Goal: Task Accomplishment & Management: Manage account settings

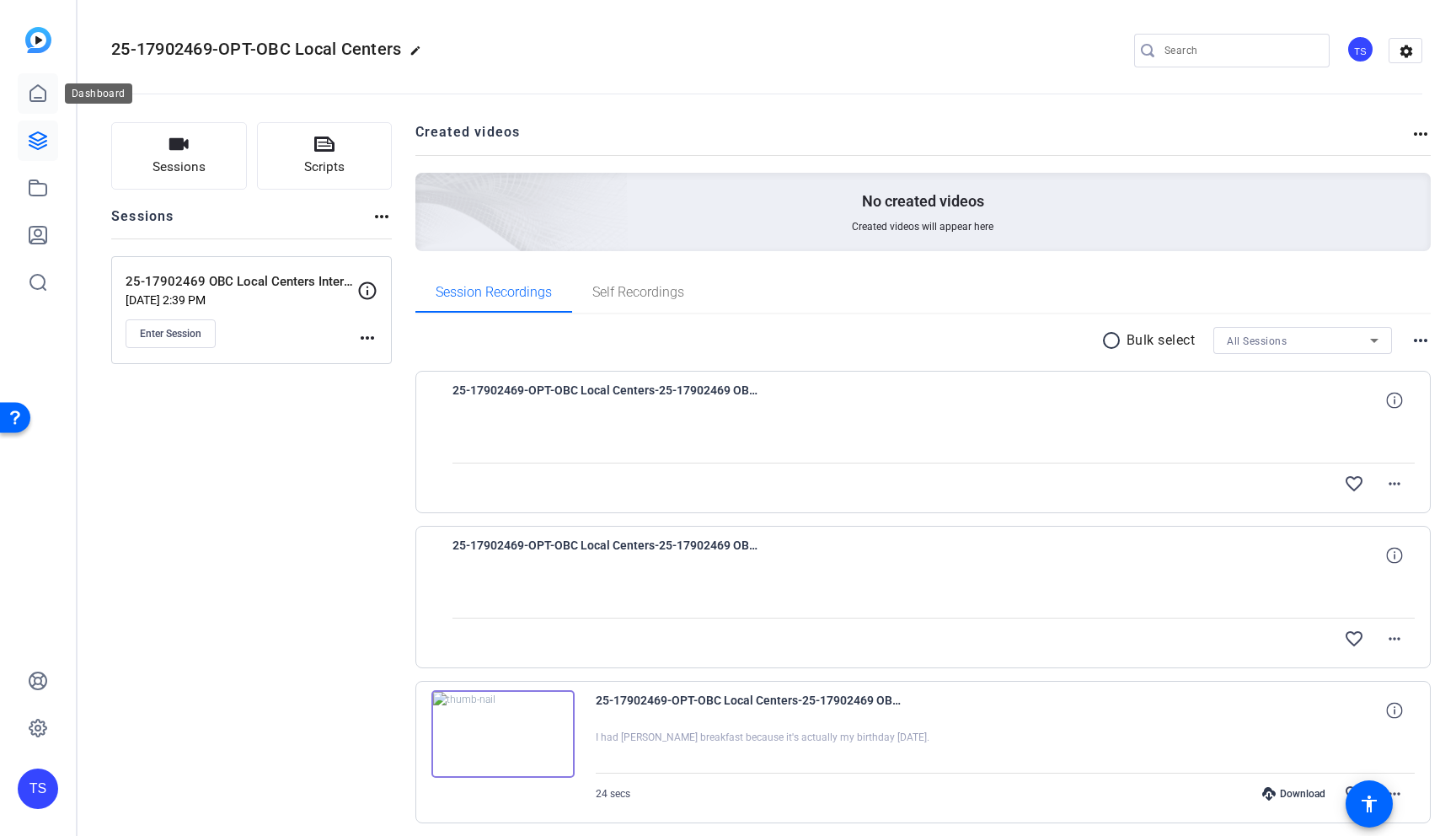
click at [27, 107] on link at bounding box center [37, 93] width 40 height 40
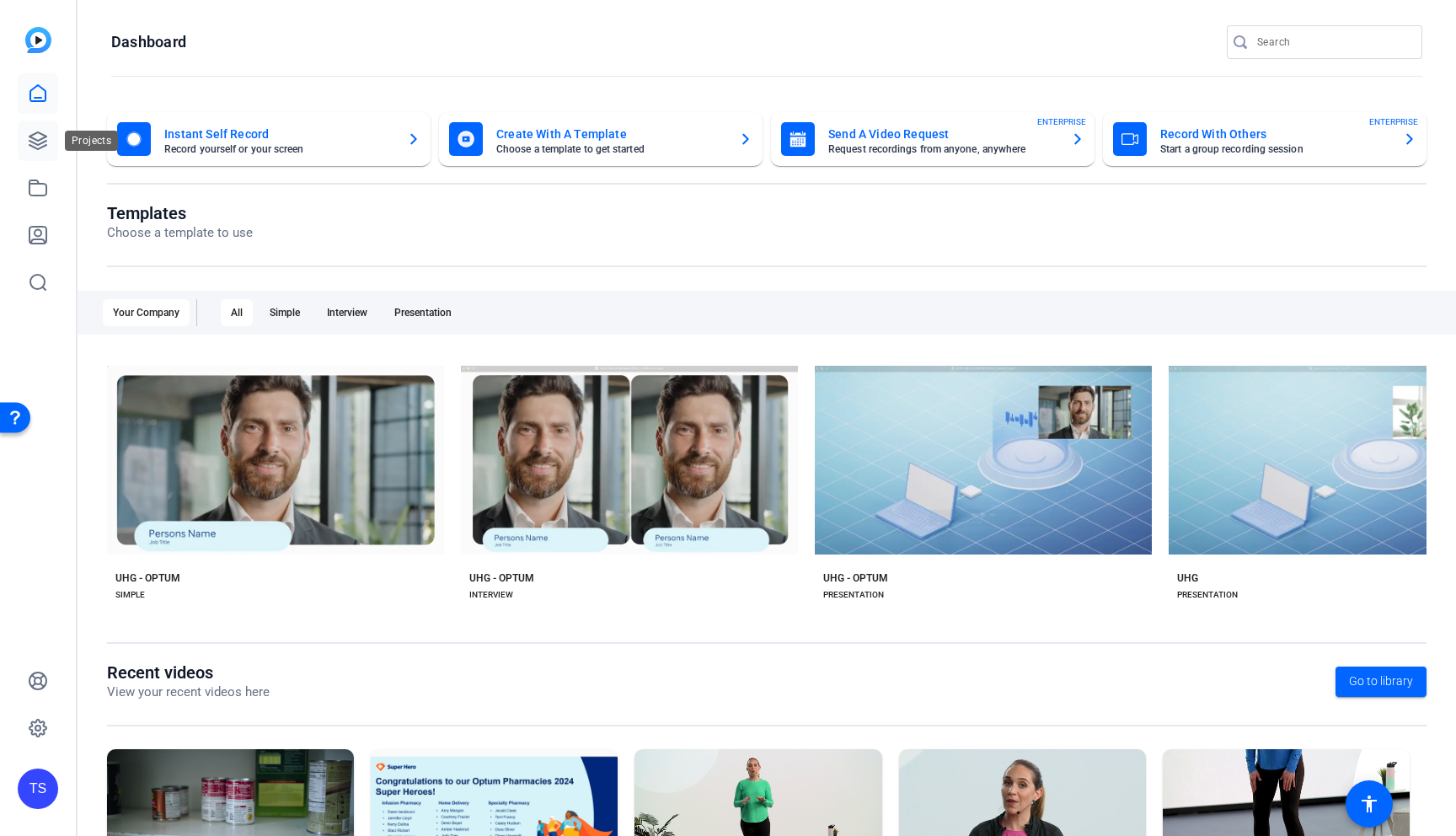
click at [47, 129] on link at bounding box center [37, 140] width 40 height 40
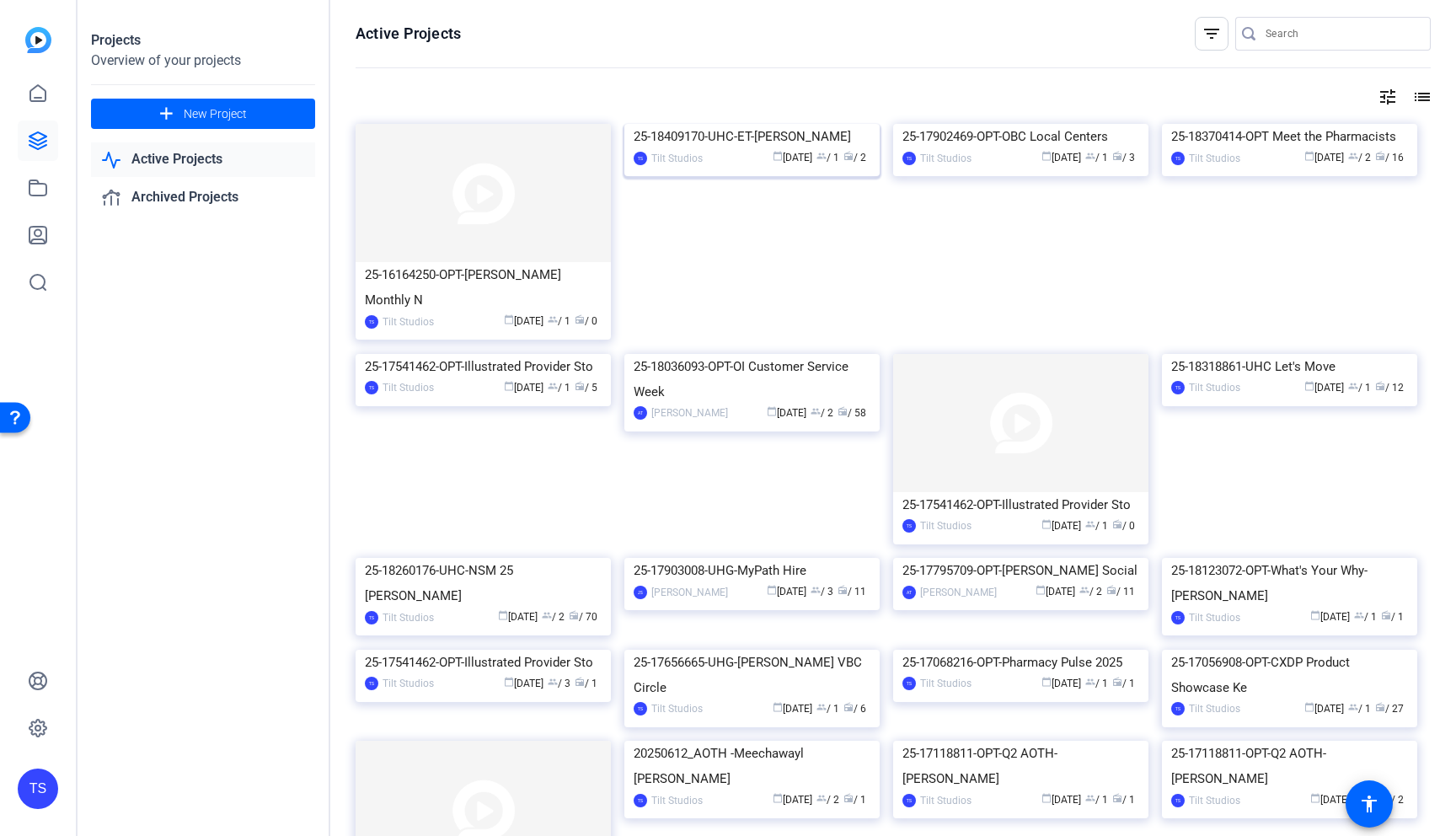
click at [778, 124] on img at bounding box center [752, 124] width 255 height 0
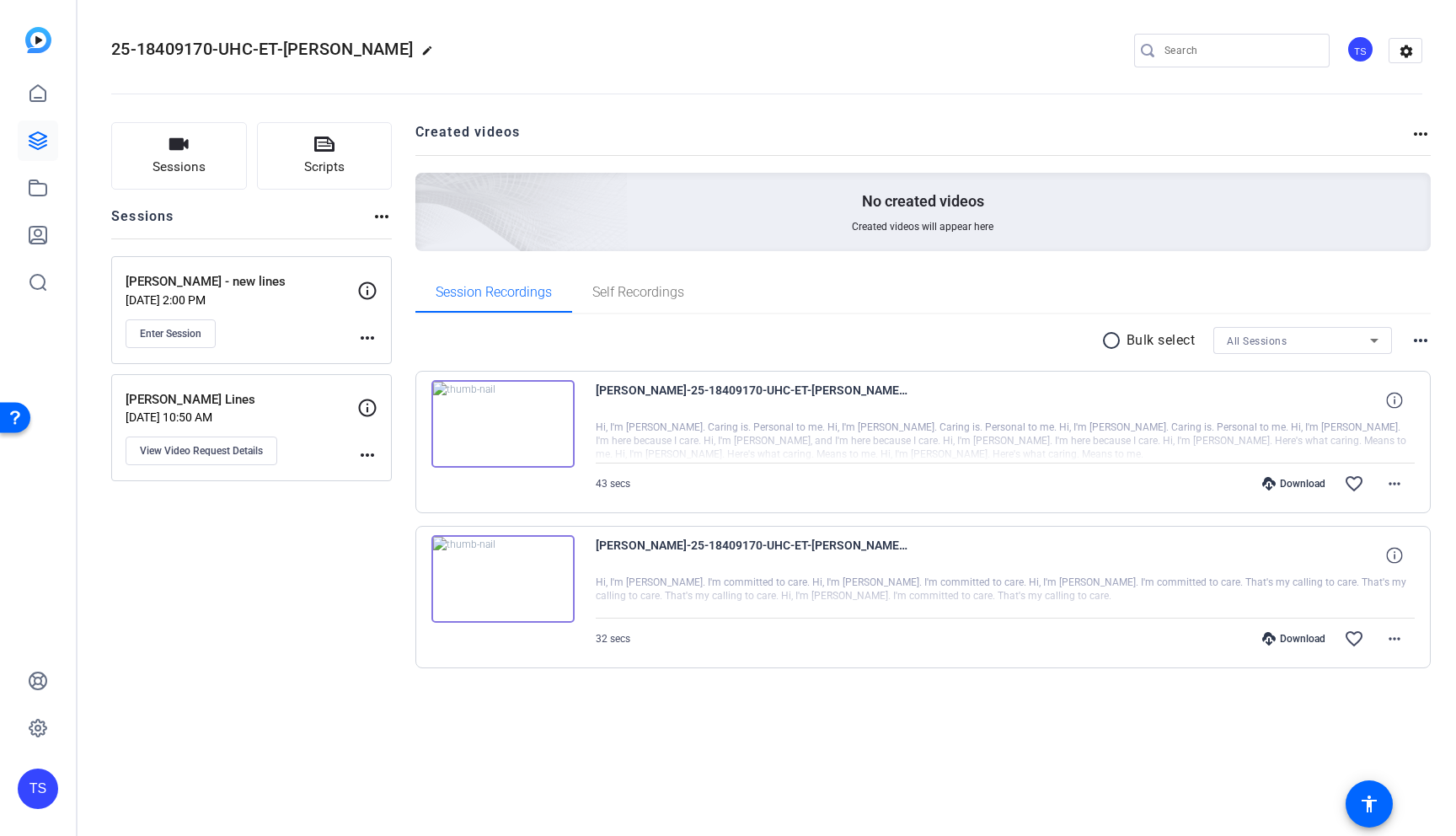
click at [282, 401] on p "[PERSON_NAME] Lines" at bounding box center [241, 400] width 232 height 19
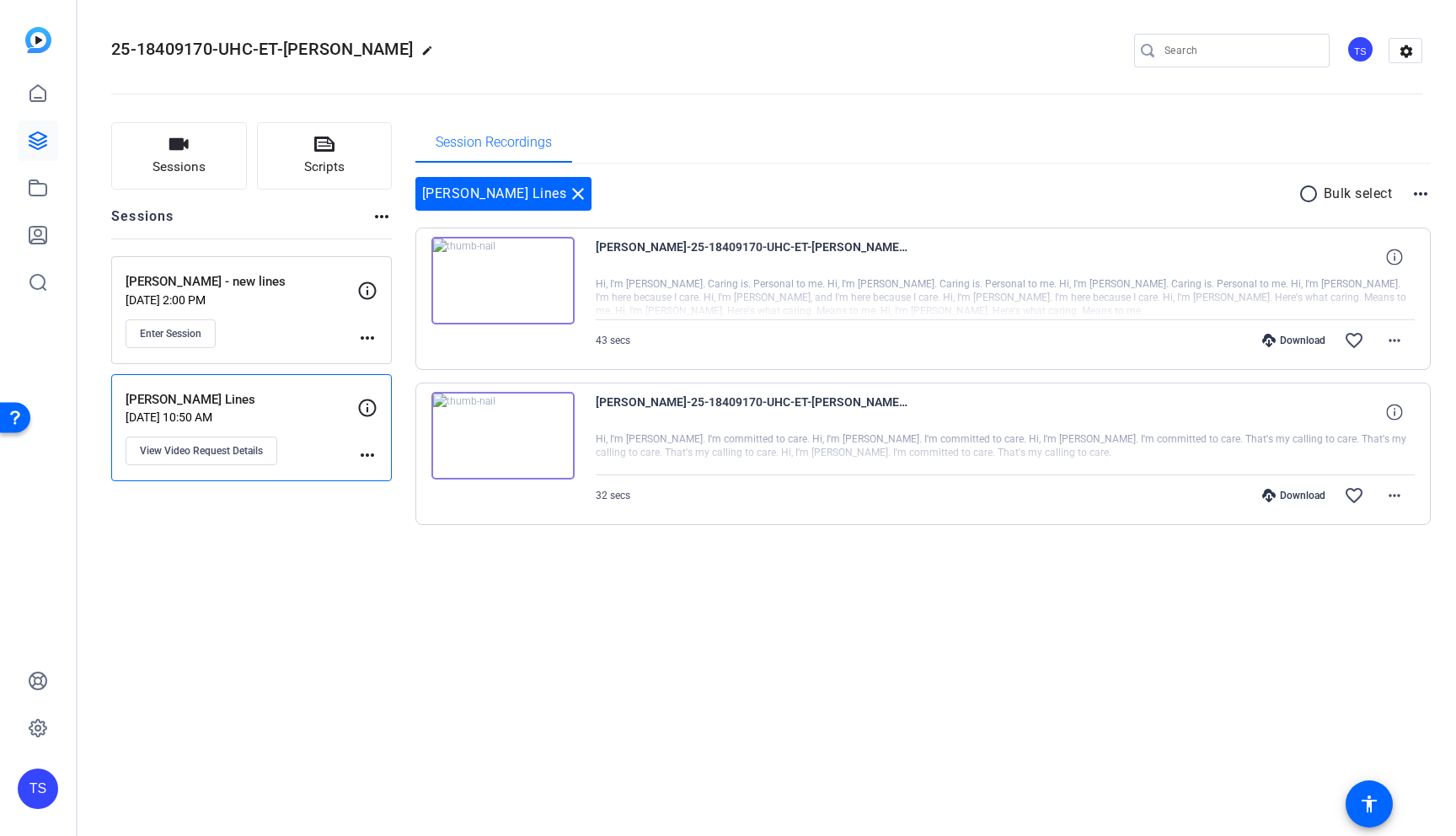
click at [269, 304] on p "[DATE] 2:00 PM" at bounding box center [241, 300] width 232 height 13
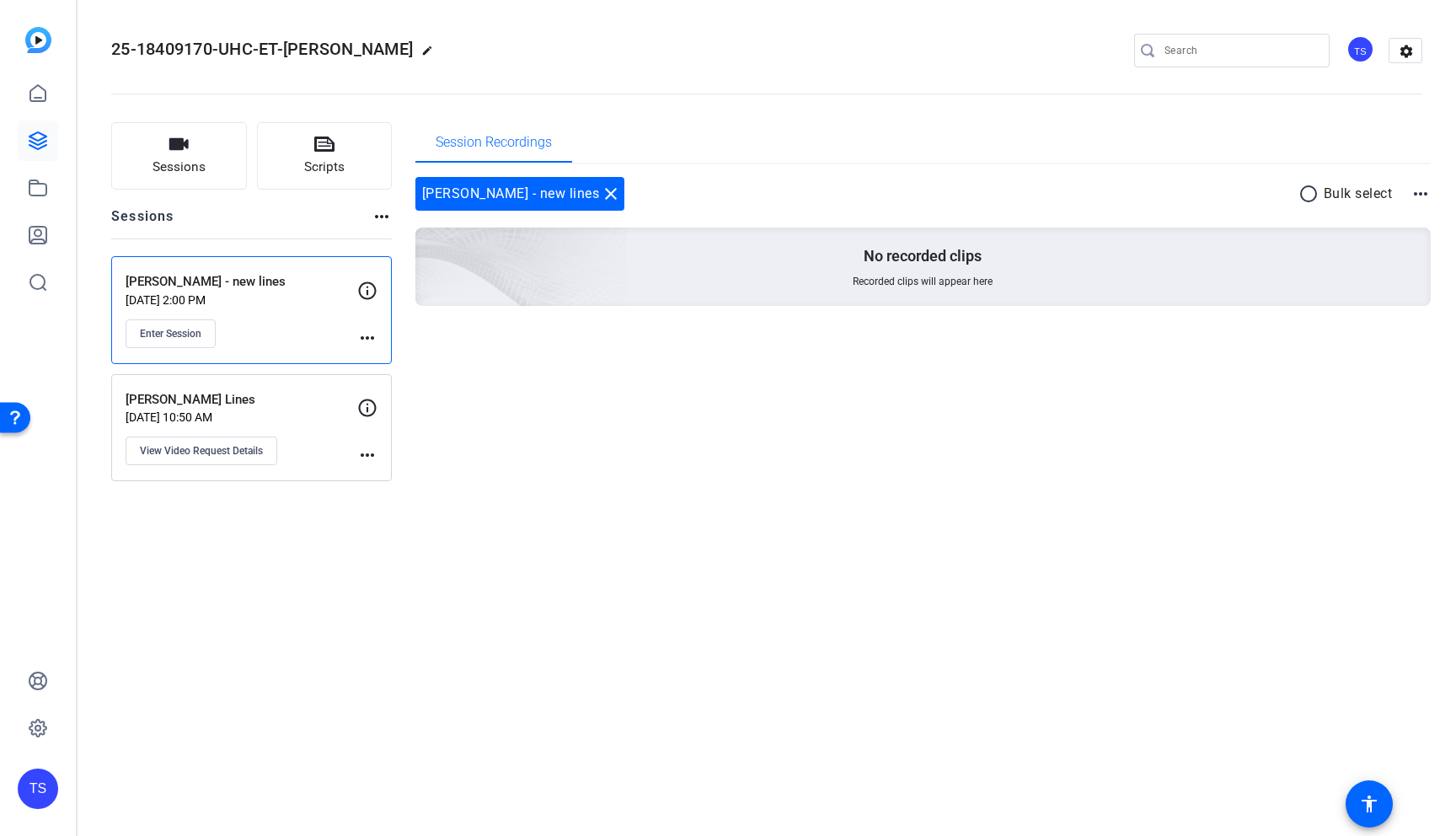
click at [359, 335] on mat-icon "more_horiz" at bounding box center [367, 337] width 20 height 20
click at [375, 353] on span "Edit Session" at bounding box center [410, 361] width 77 height 20
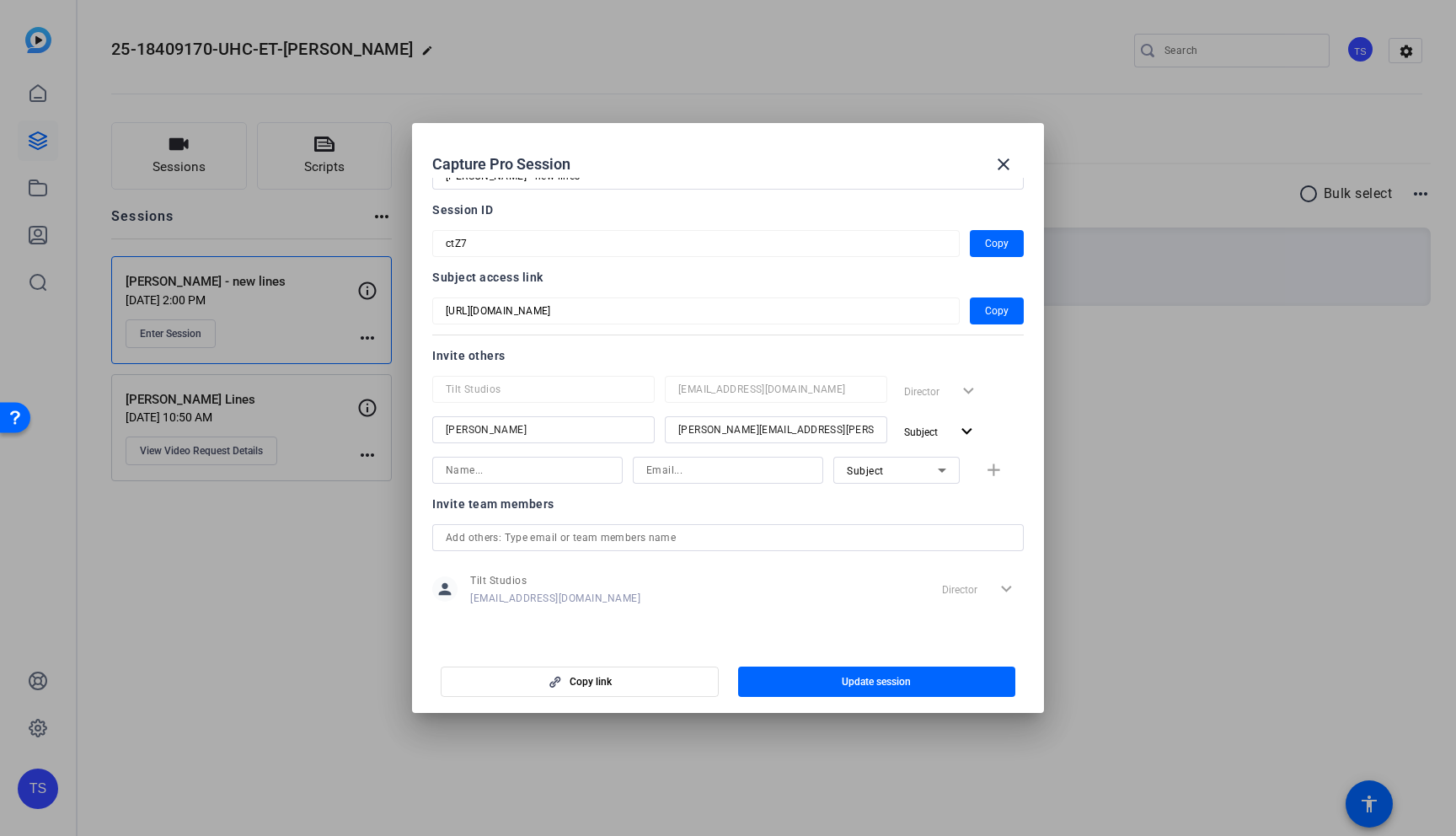
scroll to position [59, 0]
click at [997, 168] on mat-icon "close" at bounding box center [1003, 164] width 20 height 20
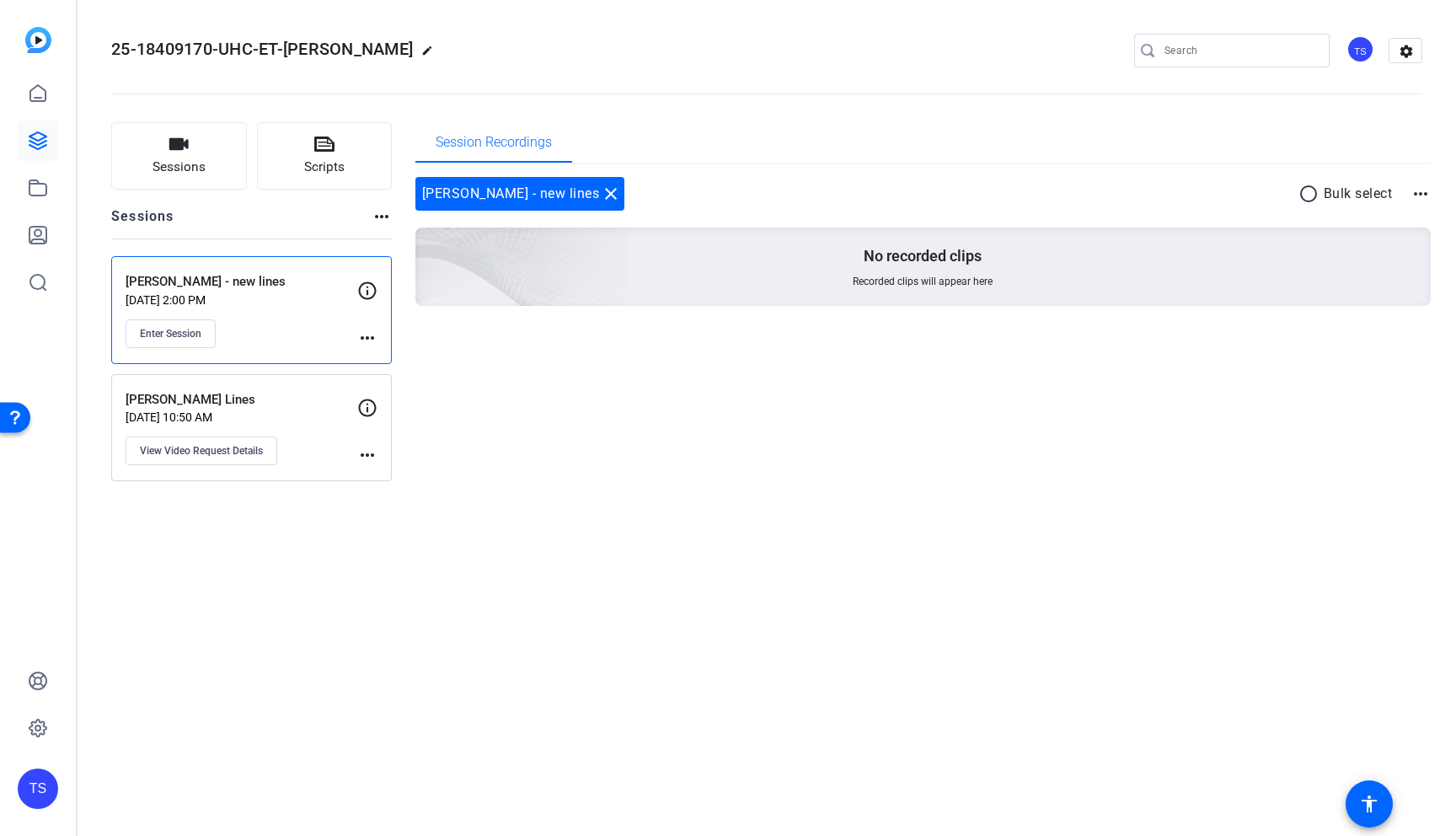
click at [684, 567] on div "25-18409170-UHC-ET-[PERSON_NAME] edit TS settings Sessions Scripts Sessions mor…" at bounding box center [767, 418] width 1378 height 836
